Goal: Complete application form

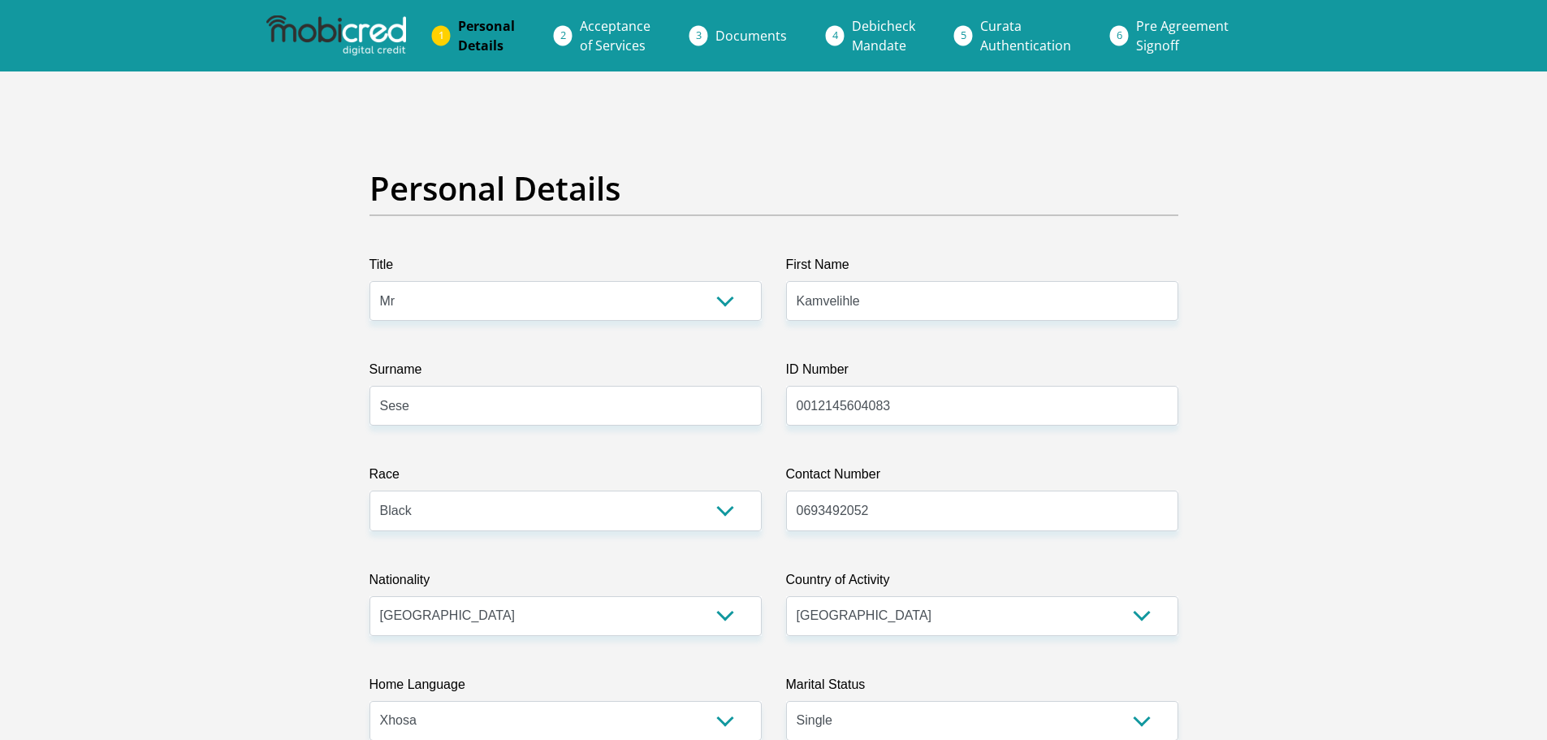
select select "Mr"
select select "1"
select select "ZAF"
select select "xho"
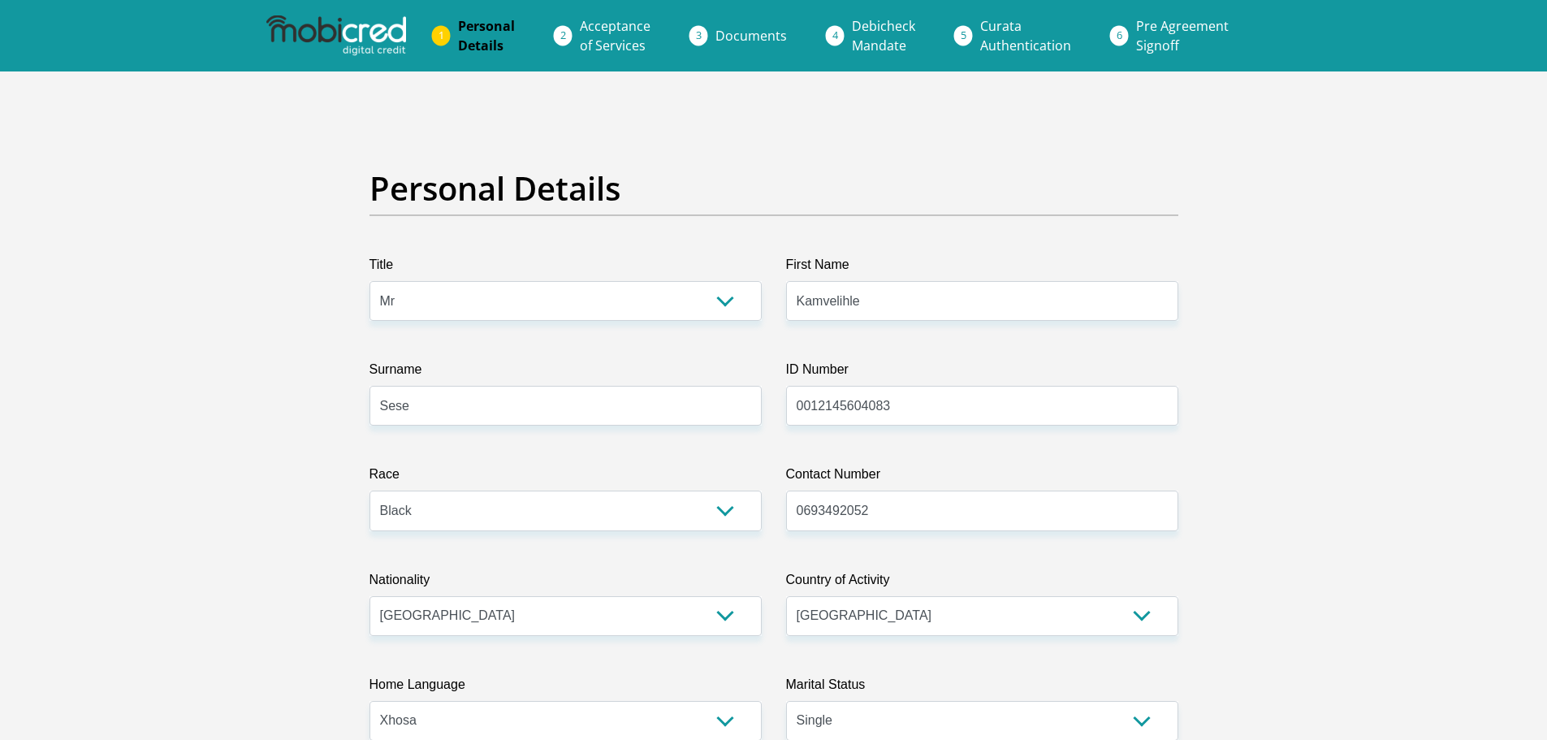
select select "2"
select select "[GEOGRAPHIC_DATA]"
select select "2"
select select "parents"
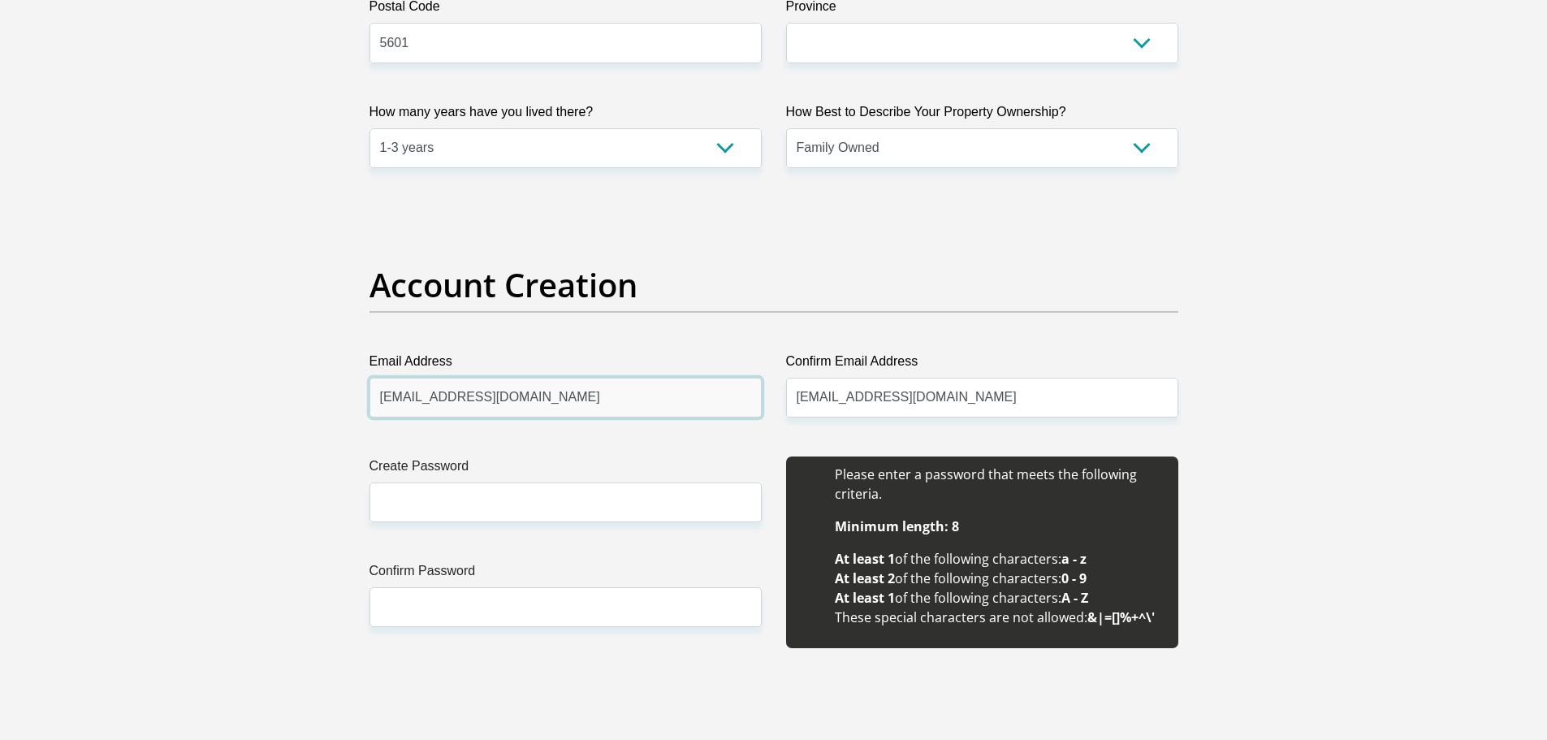
scroll to position [1784, 0]
